Goal: Navigation & Orientation: Find specific page/section

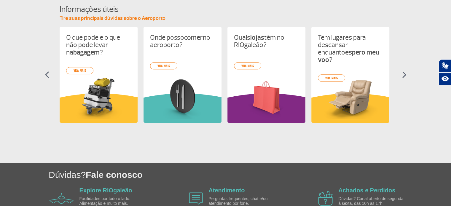
scroll to position [299, 0]
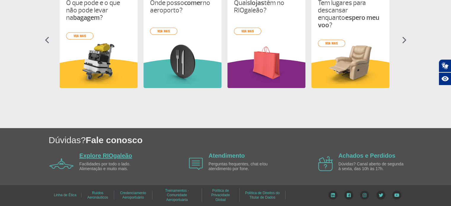
click at [120, 157] on link "Explore RIOgaleão" at bounding box center [105, 155] width 53 height 7
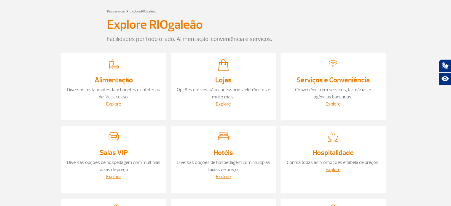
scroll to position [32, 0]
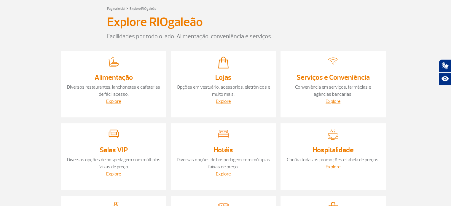
click at [222, 174] on link "Explore" at bounding box center [223, 174] width 15 height 6
